Goal: Check status: Check status

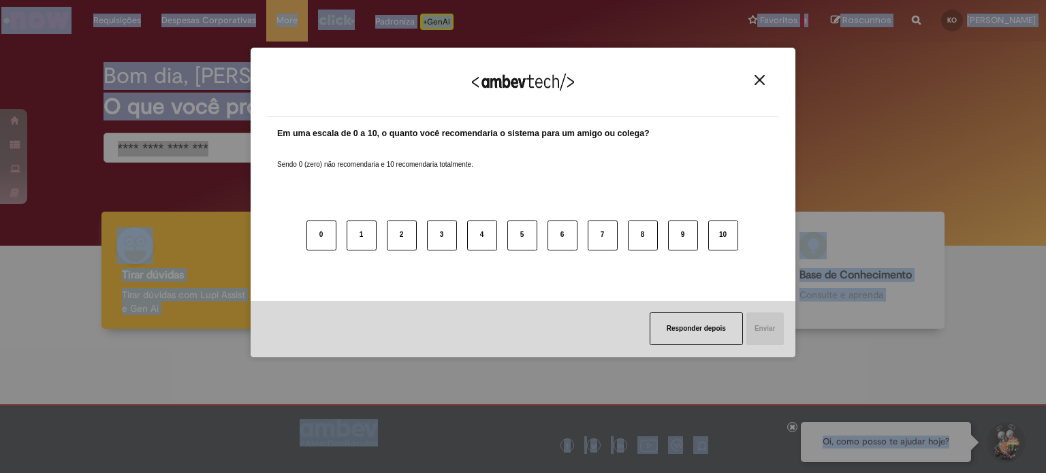
click at [753, 74] on div "Agradecemos seu feedback!" at bounding box center [523, 90] width 512 height 53
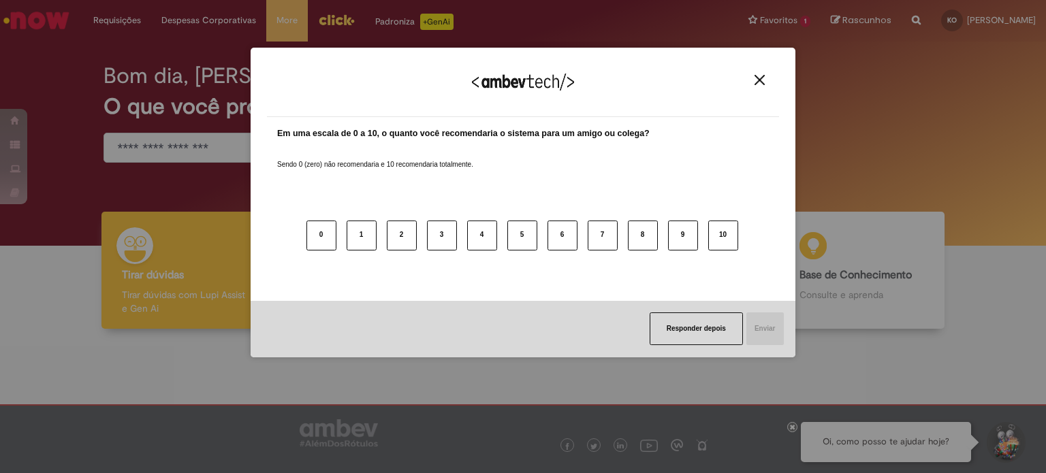
click at [759, 82] on img "Close" at bounding box center [760, 80] width 10 height 10
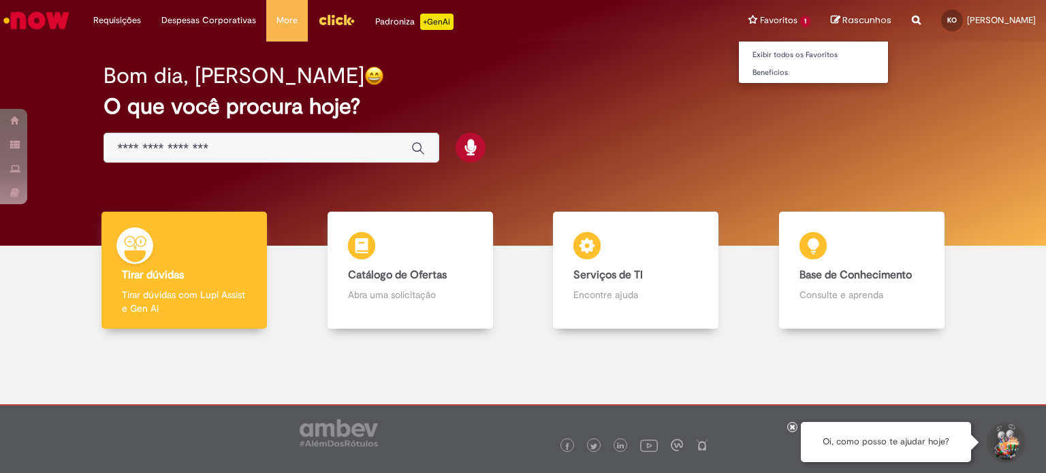
click at [761, 18] on li "Favoritos 1 Exibir todos os Favoritos Benefícios" at bounding box center [779, 20] width 82 height 41
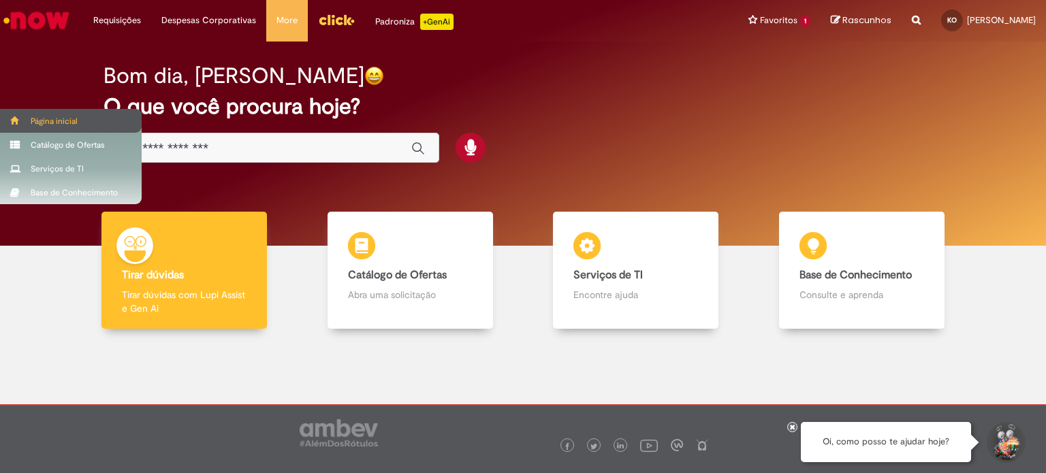
click at [56, 124] on div "Página inicial" at bounding box center [71, 121] width 142 height 24
click at [82, 127] on div "Página inicial" at bounding box center [71, 121] width 142 height 24
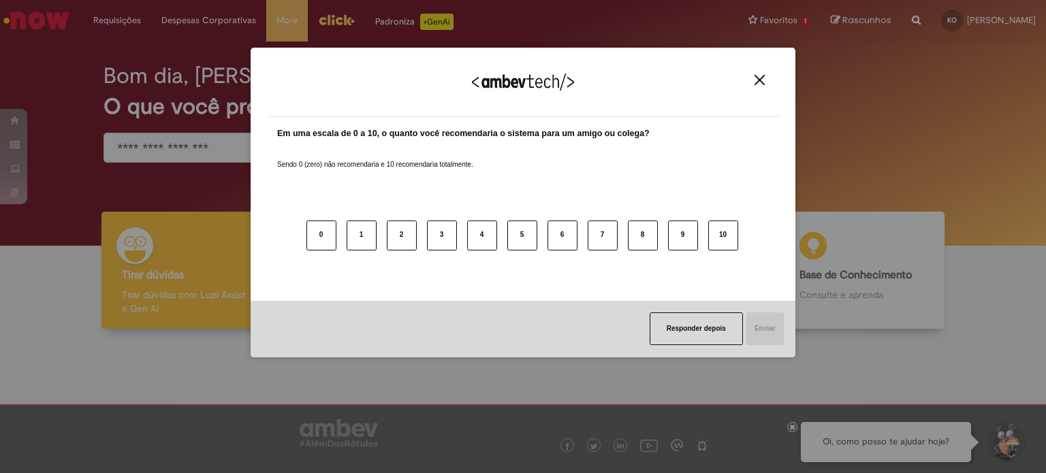
click at [756, 75] on img "Close" at bounding box center [760, 80] width 10 height 10
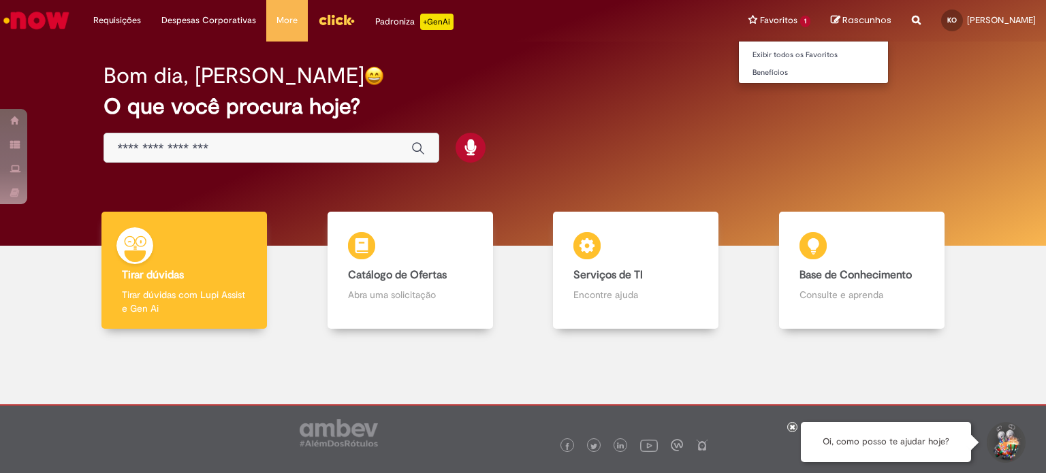
click at [751, 15] on li "Favoritos 1 Exibir todos os Favoritos Benefícios" at bounding box center [779, 20] width 82 height 41
click at [757, 59] on link "Exibir todos os Favoritos" at bounding box center [814, 55] width 150 height 15
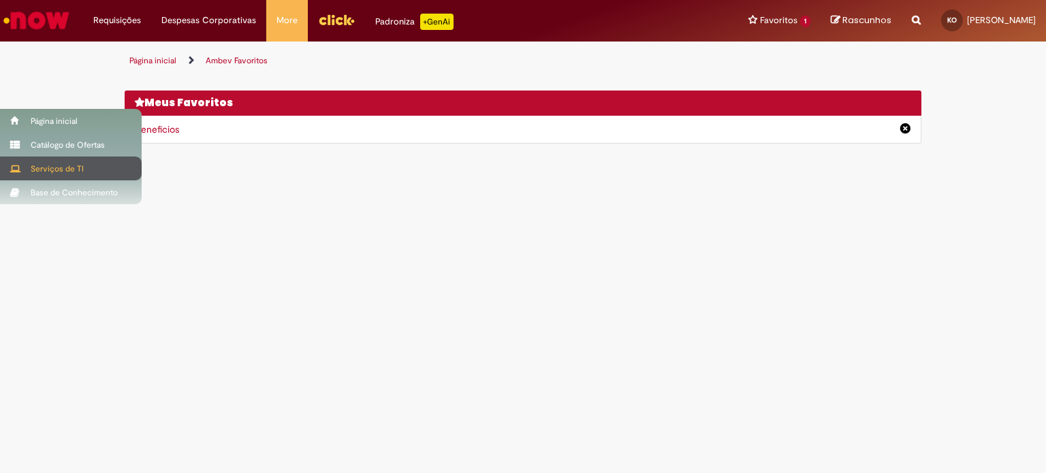
click at [52, 168] on div "Serviços de TI" at bounding box center [71, 169] width 142 height 24
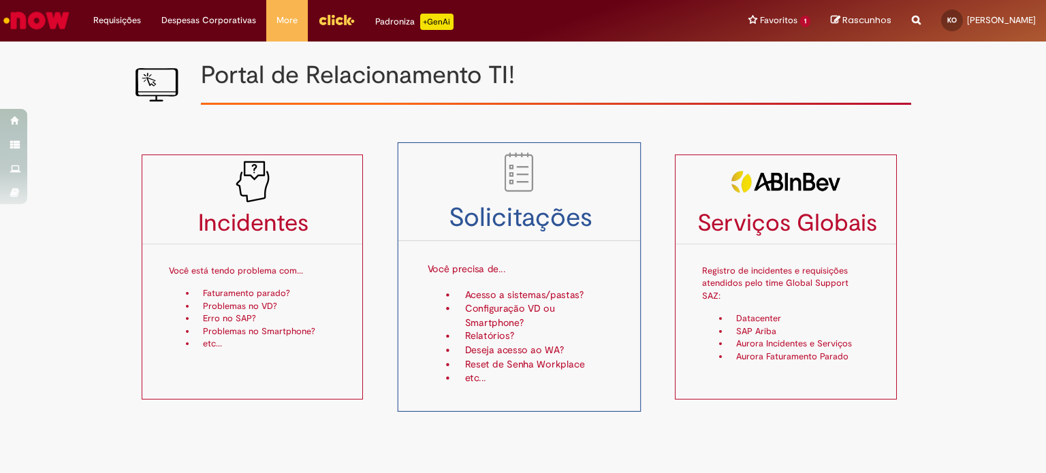
click at [501, 304] on li "Configuração VD ou Smartphone?" at bounding box center [534, 316] width 154 height 28
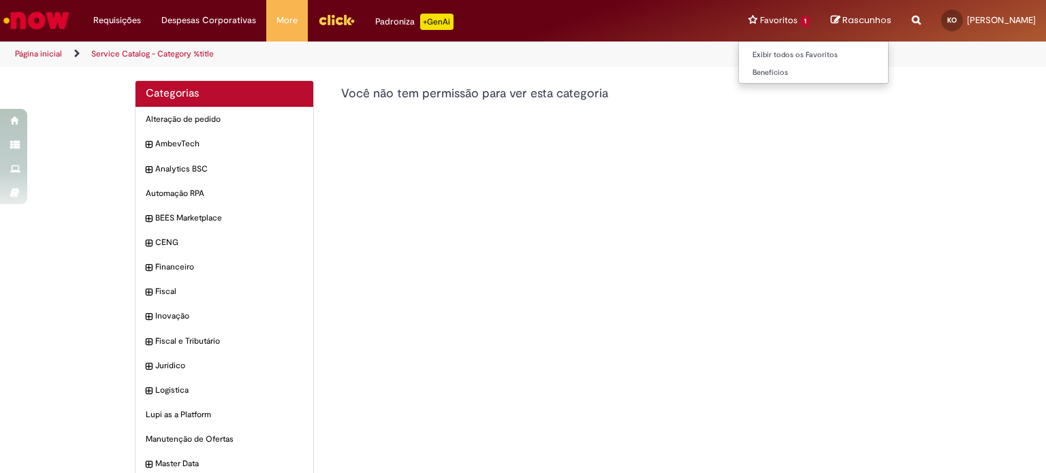
click at [762, 20] on li "Favoritos 1 Exibir todos os Favoritos Benefícios" at bounding box center [779, 20] width 82 height 41
click at [25, 24] on img "Ir para a Homepage" at bounding box center [36, 20] width 70 height 27
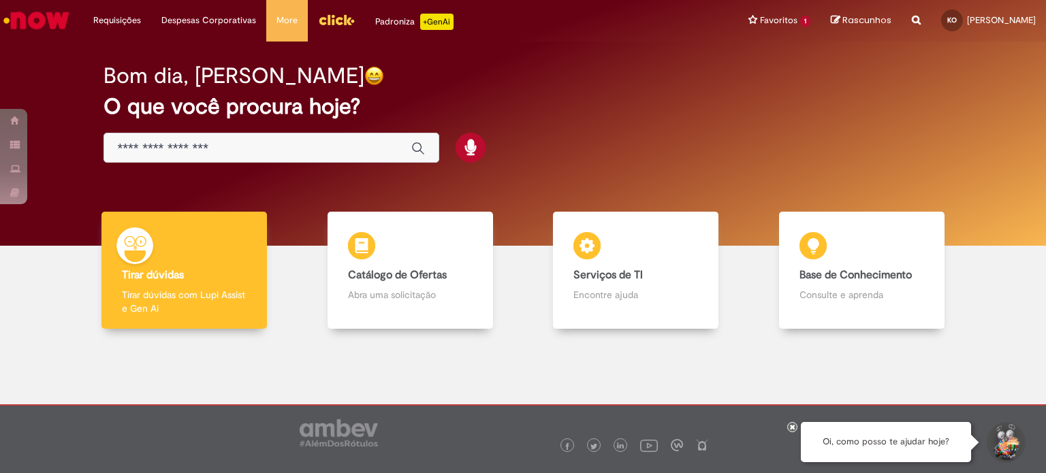
click at [119, 16] on li "Requisições Exibir Todas as Solicitações" at bounding box center [117, 20] width 68 height 41
click at [112, 22] on li "Requisições Exibir Todas as Solicitações" at bounding box center [117, 20] width 68 height 41
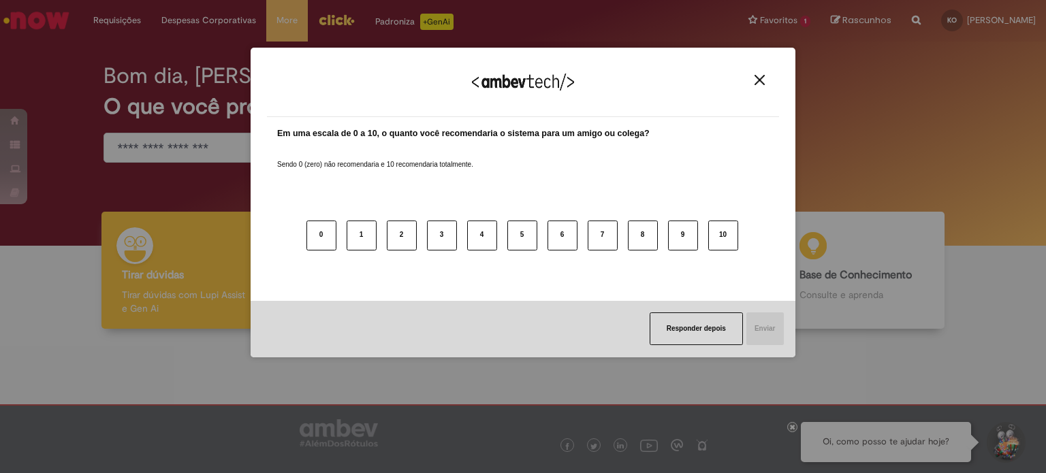
click at [119, 21] on div "Agradecemos seu feedback! Em uma escala de 0 a 10, o quanto você recomendaria o…" at bounding box center [523, 236] width 1046 height 473
click at [760, 81] on img "Close" at bounding box center [760, 80] width 10 height 10
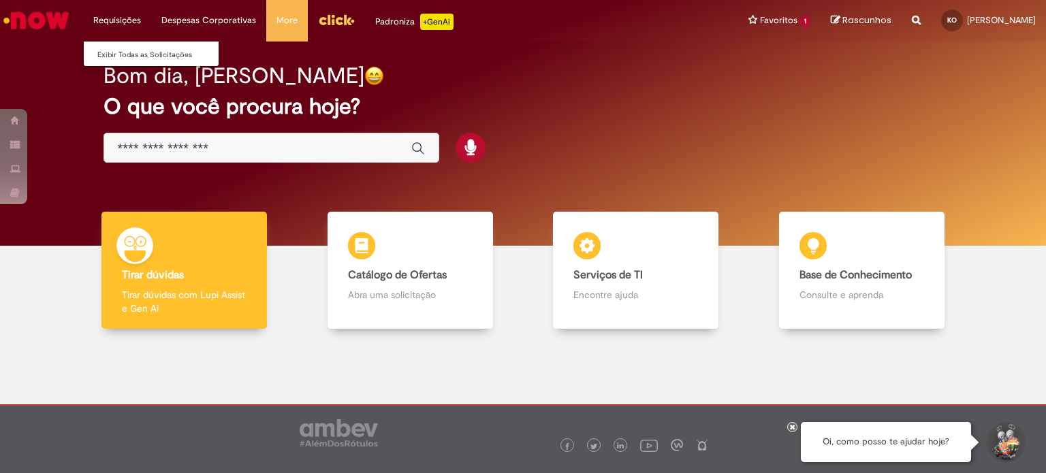
click at [106, 16] on li "Requisições Exibir Todas as Solicitações" at bounding box center [117, 20] width 68 height 41
click at [123, 55] on link "Exibir Todas as Solicitações" at bounding box center [159, 55] width 150 height 15
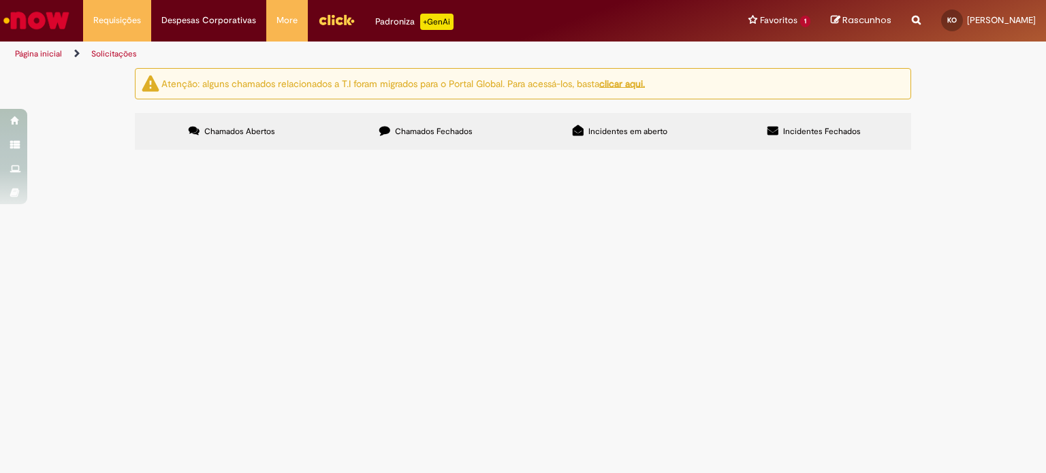
click at [417, 131] on span "Chamados Fechados" at bounding box center [434, 131] width 78 height 11
click at [589, 137] on label "Incidentes em aberto" at bounding box center [620, 131] width 194 height 37
click at [855, 126] on span "Incidentes Fechados" at bounding box center [822, 131] width 78 height 11
click at [226, 123] on label "Chamados Abertos" at bounding box center [232, 131] width 194 height 37
click at [716, 291] on main "Solicitações Atenção: alguns chamados relacionados a T.I foram migrados para o …" at bounding box center [523, 270] width 1046 height 406
